Goal: Information Seeking & Learning: Find contact information

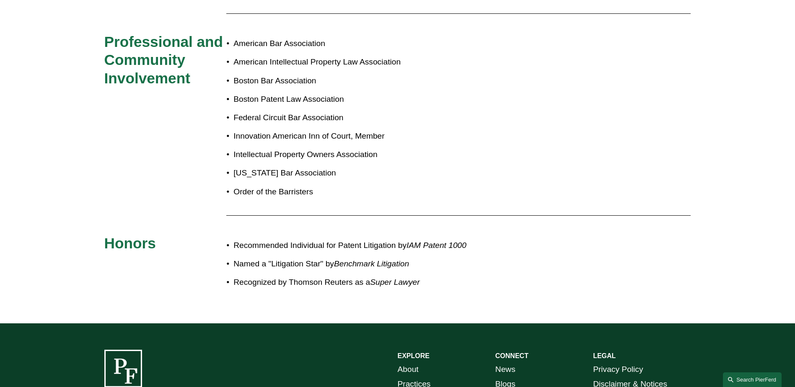
click at [755, 379] on link "Search this site" at bounding box center [752, 380] width 59 height 15
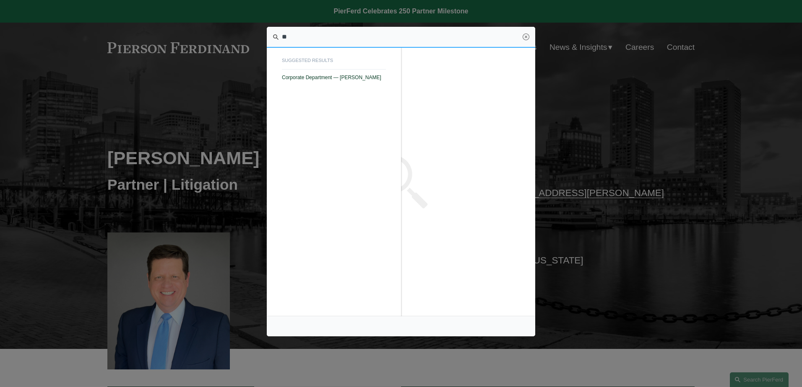
type input "*"
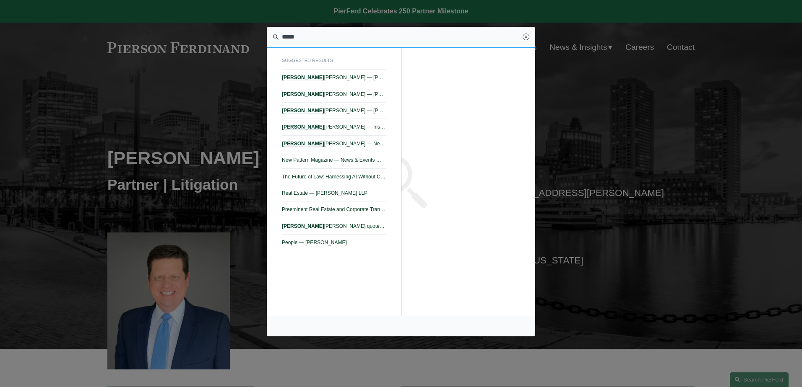
type input "*****"
click at [628, 88] on div at bounding box center [401, 193] width 802 height 387
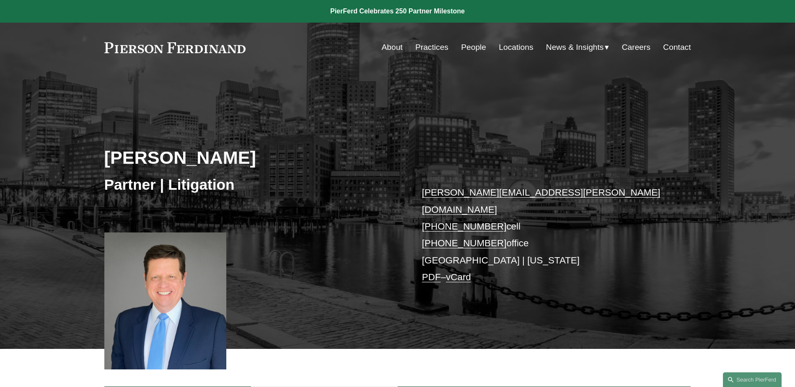
click at [470, 47] on link "People" at bounding box center [473, 47] width 25 height 16
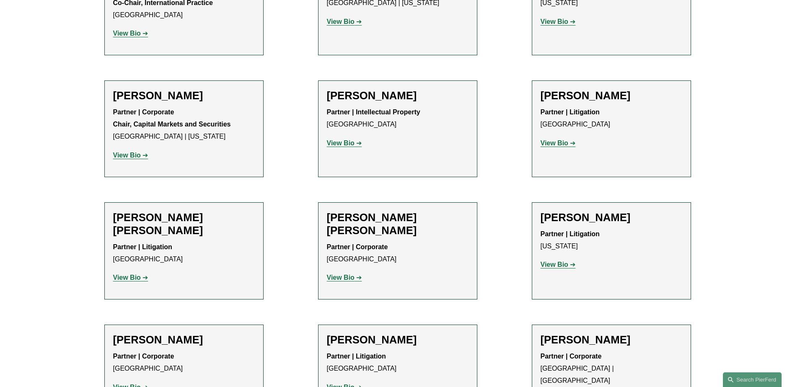
scroll to position [5702, 0]
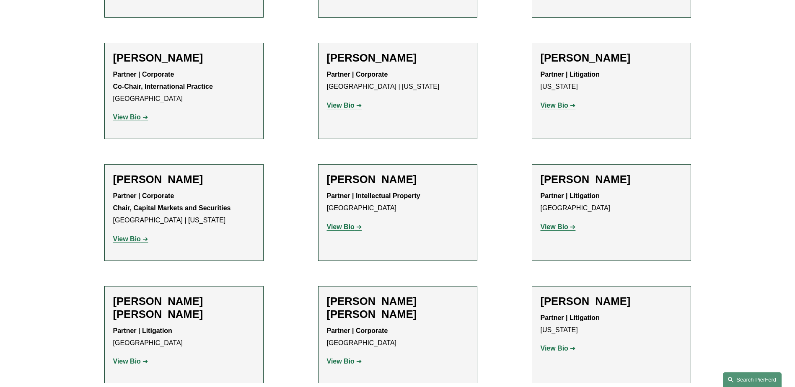
drag, startPoint x: 744, startPoint y: 379, endPoint x: 745, endPoint y: 373, distance: 6.3
click at [744, 379] on link "Search this site" at bounding box center [752, 380] width 59 height 15
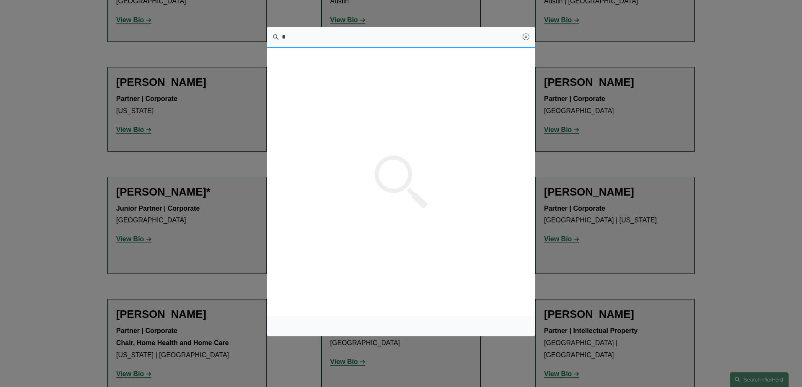
scroll to position [0, 0]
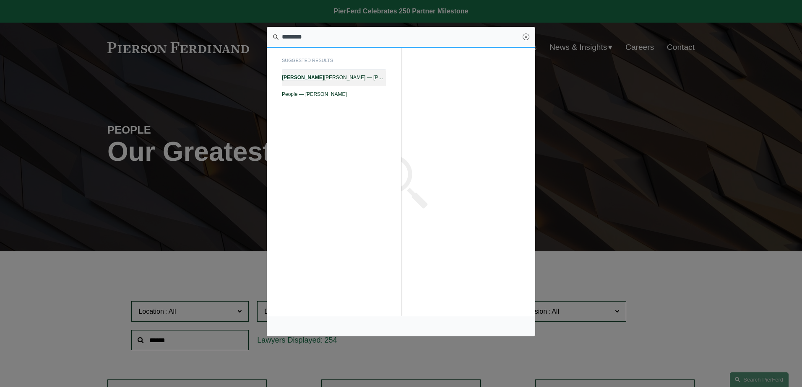
click at [299, 79] on em "Meredith" at bounding box center [303, 78] width 42 height 6
type input "********"
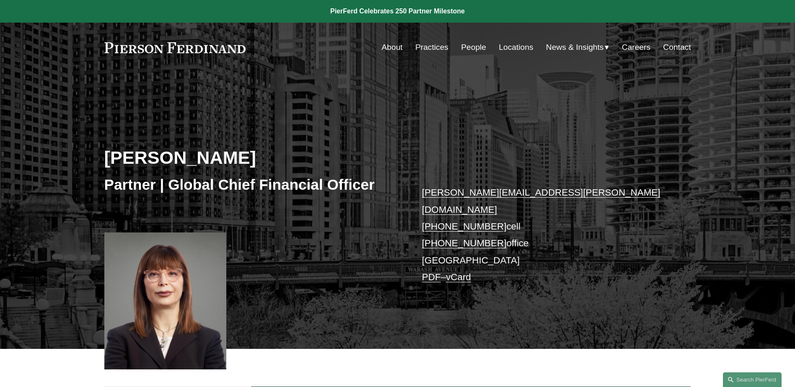
click at [462, 49] on link "People" at bounding box center [473, 47] width 25 height 16
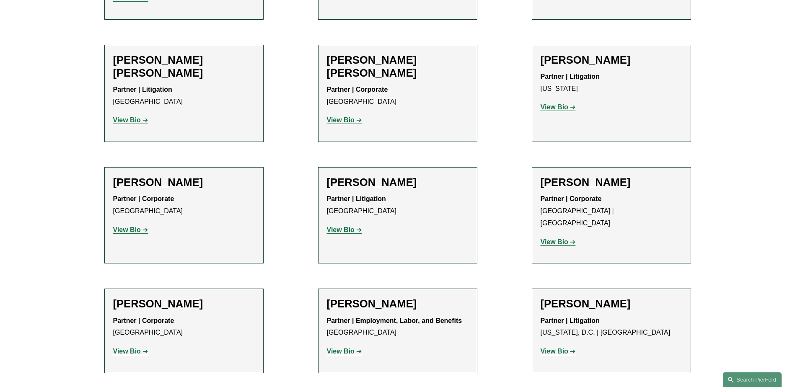
scroll to position [5954, 0]
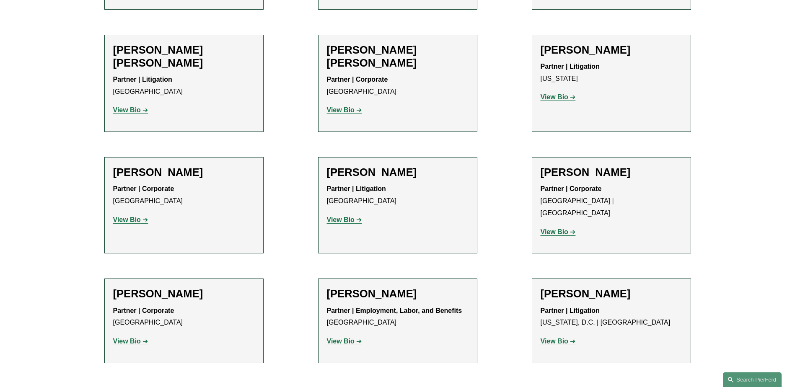
drag, startPoint x: 144, startPoint y: 254, endPoint x: 239, endPoint y: 257, distance: 95.6
drag, startPoint x: 239, startPoint y: 257, endPoint x: 230, endPoint y: 257, distance: 9.2
copy strong "Global Chief Financial Officer"
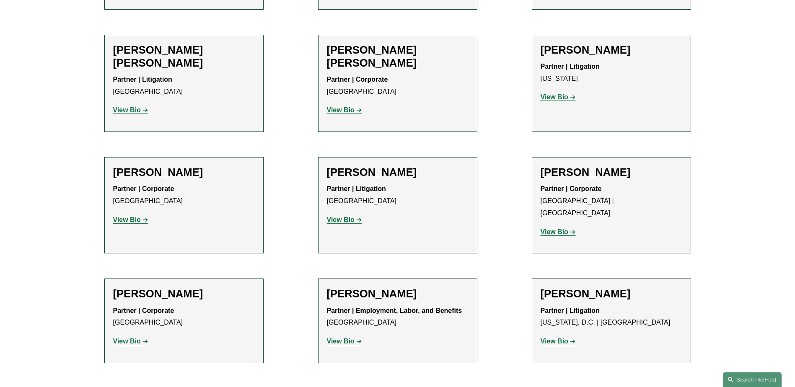
copy strong "Global Chief Financial Officer"
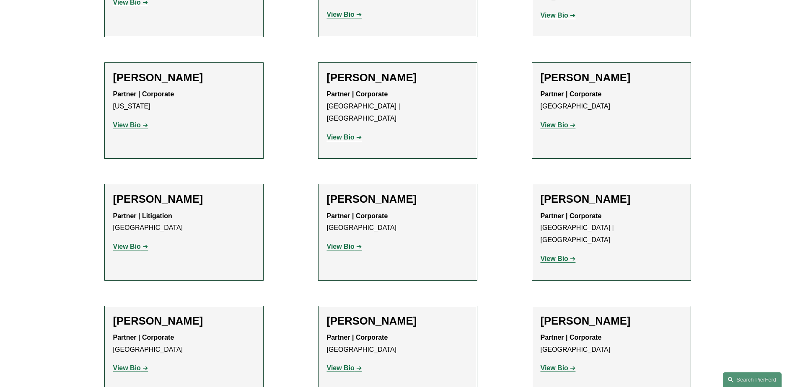
scroll to position [10063, 0]
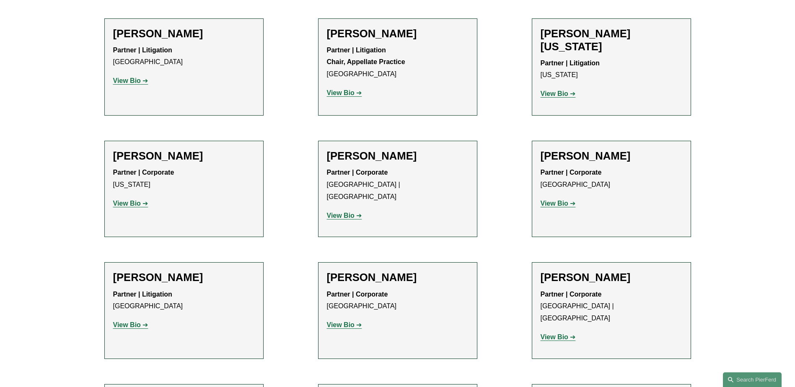
drag, startPoint x: 356, startPoint y: 102, endPoint x: 434, endPoint y: 100, distance: 78.0
copy strong "Chief Innovation Officer"
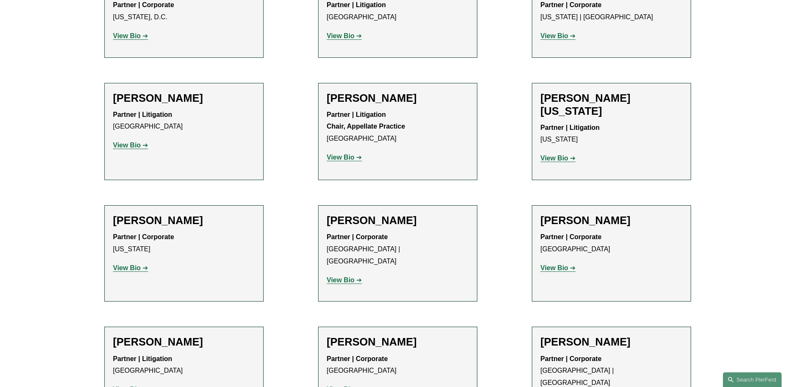
scroll to position [9895, 0]
